Goal: Find specific page/section: Find specific page/section

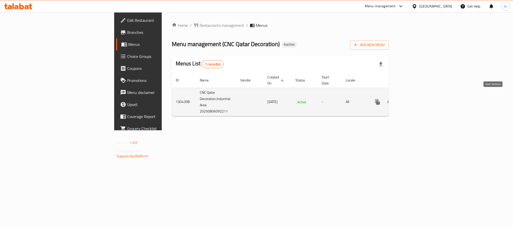
click at [420, 96] on link "enhanced table" at bounding box center [414, 102] width 12 height 12
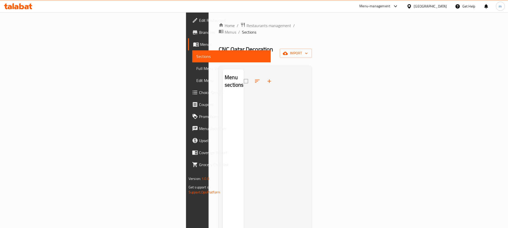
click at [200, 45] on span "Menus" at bounding box center [233, 44] width 67 height 6
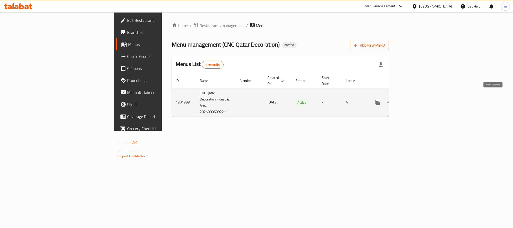
click at [417, 99] on icon "enhanced table" at bounding box center [414, 102] width 6 height 6
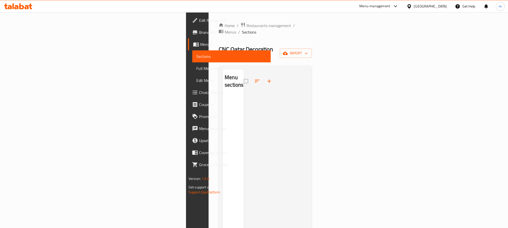
click at [200, 47] on span "Menus" at bounding box center [233, 44] width 67 height 6
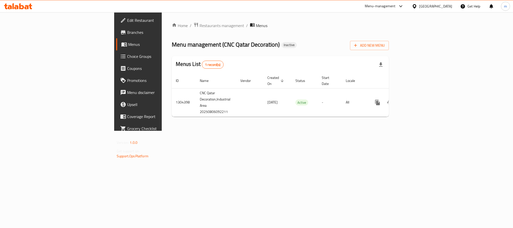
click at [116, 28] on link "Branches" at bounding box center [158, 32] width 84 height 12
